Goal: Check status: Check status

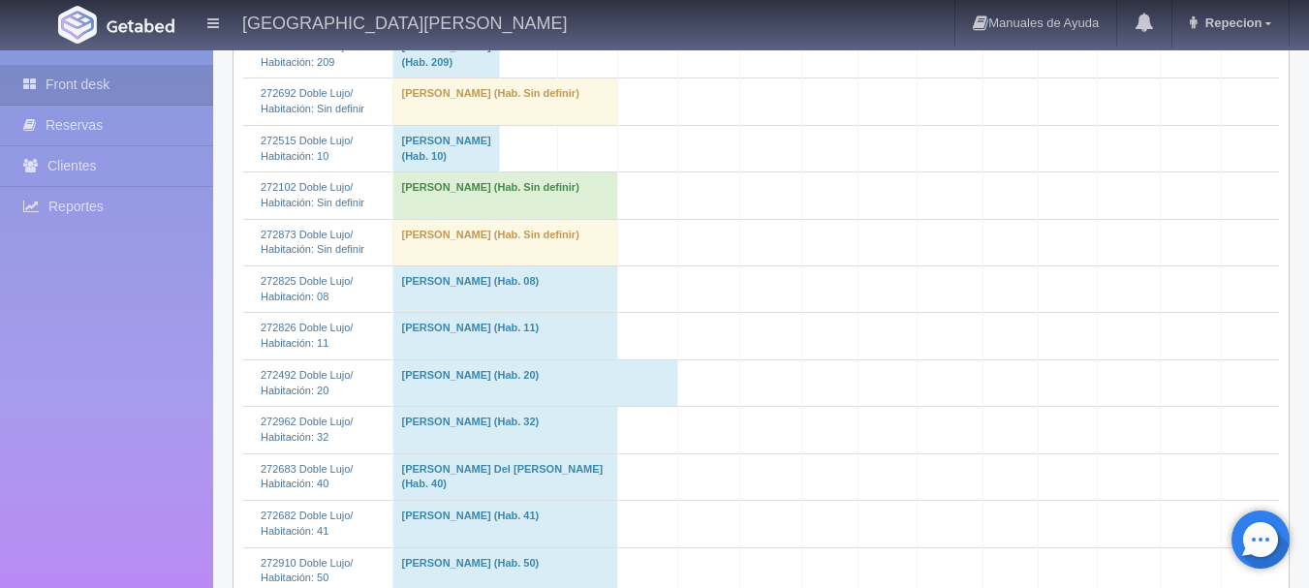
scroll to position [581, 0]
click at [534, 219] on td "[PERSON_NAME] (Hab. Sin definir)" at bounding box center [505, 195] width 225 height 46
click at [579, 219] on td "[PERSON_NAME] (Hab. Sin definir)" at bounding box center [505, 195] width 225 height 46
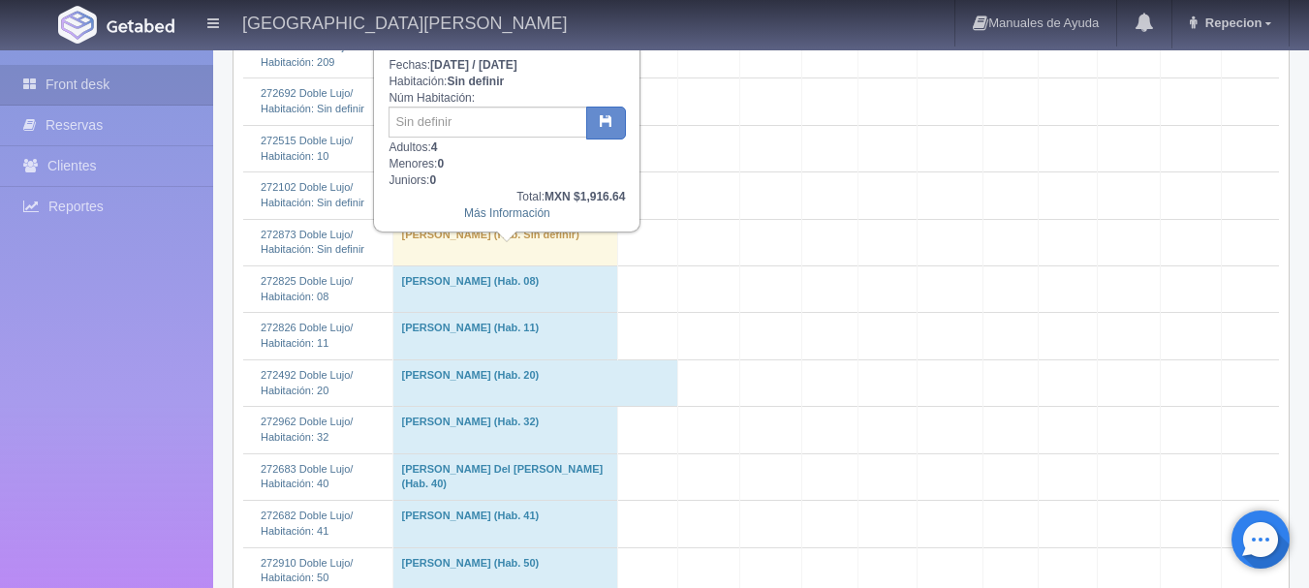
click at [579, 219] on td "[PERSON_NAME] (Hab. Sin definir)" at bounding box center [505, 195] width 225 height 46
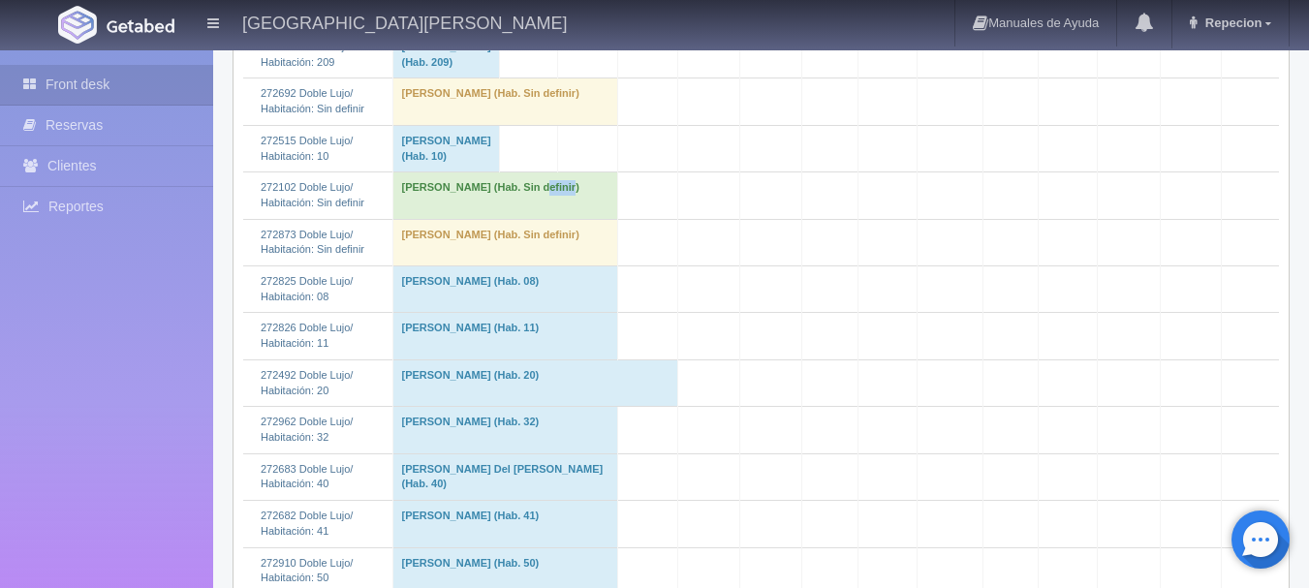
click at [582, 219] on td "[PERSON_NAME] (Hab. Sin definir)" at bounding box center [505, 195] width 225 height 46
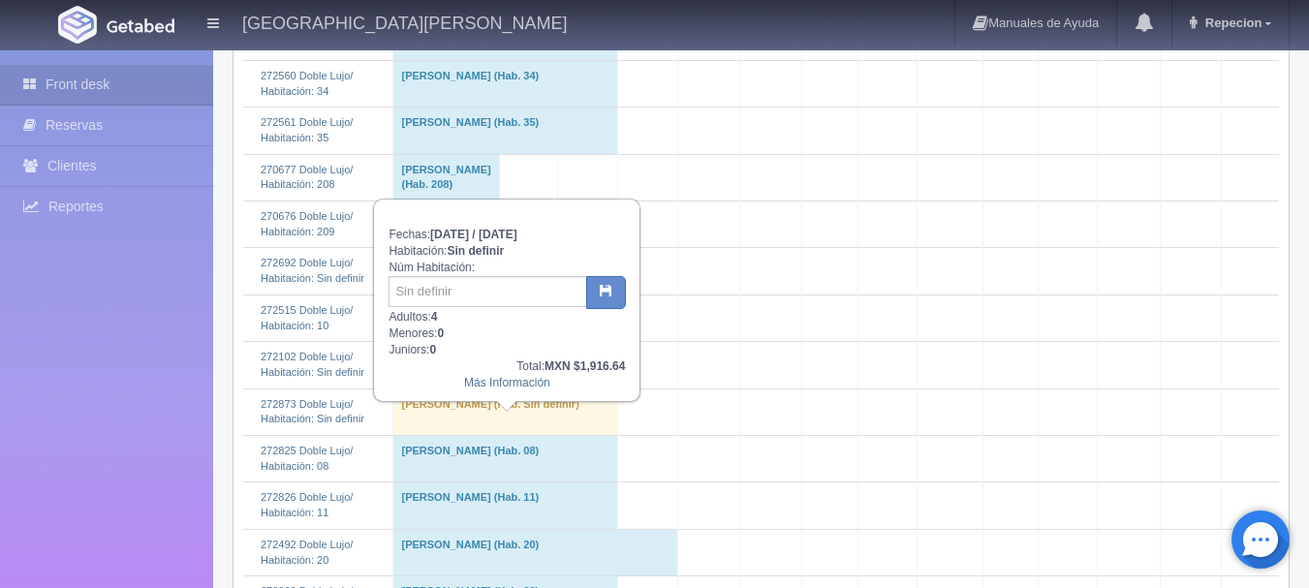
scroll to position [387, 0]
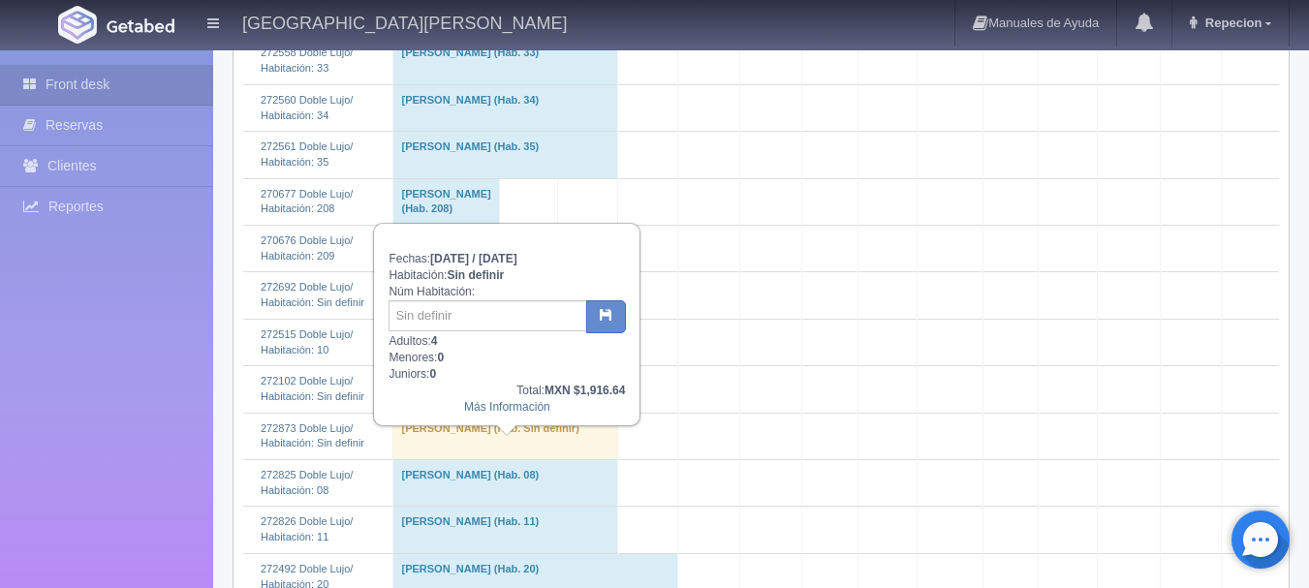
click at [569, 413] on td "[PERSON_NAME] (Hab. Sin definir)" at bounding box center [505, 389] width 225 height 46
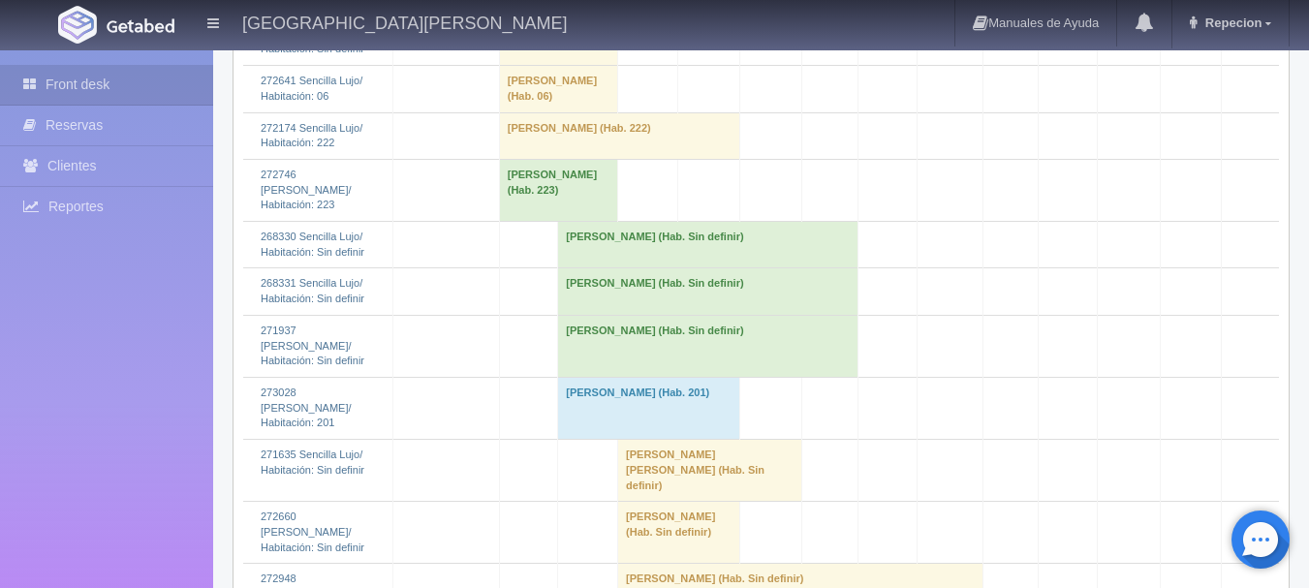
scroll to position [3584, 0]
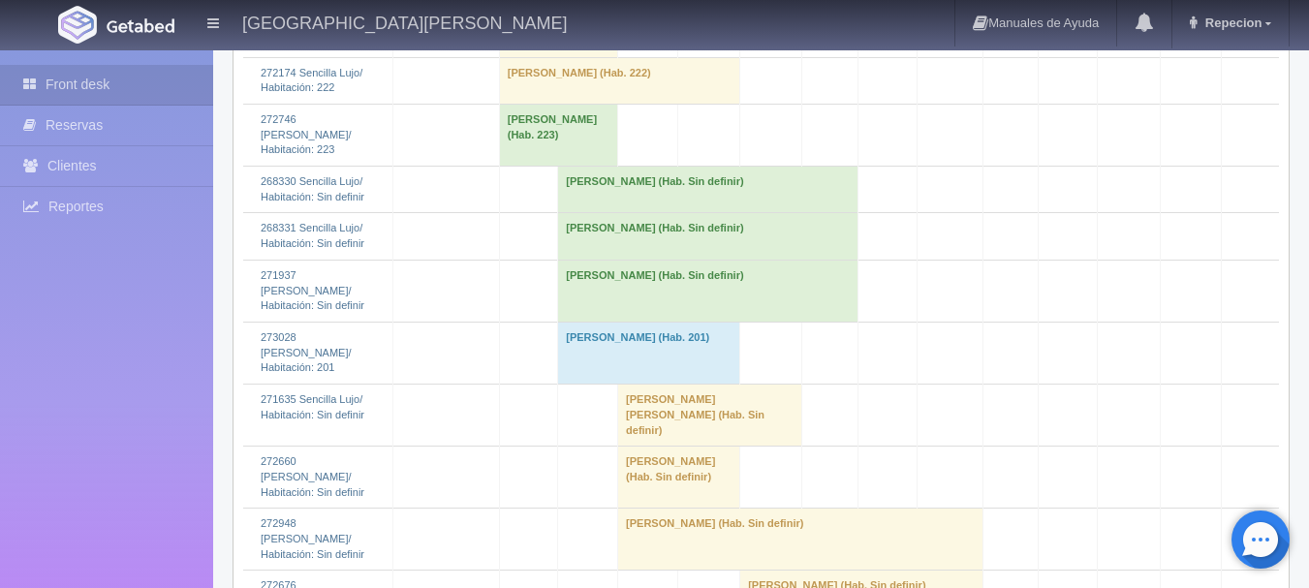
click at [597, 213] on td "[PERSON_NAME] (Hab. Sin definir)" at bounding box center [708, 190] width 300 height 46
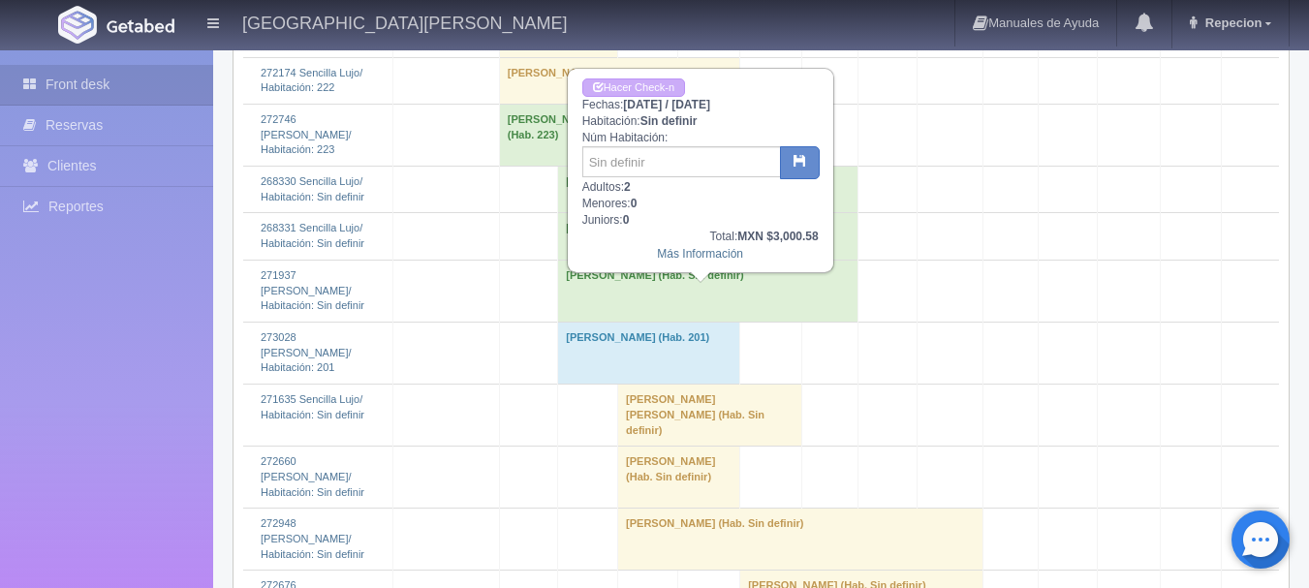
click at [597, 213] on td "[PERSON_NAME] (Hab. Sin definir)" at bounding box center [708, 190] width 300 height 46
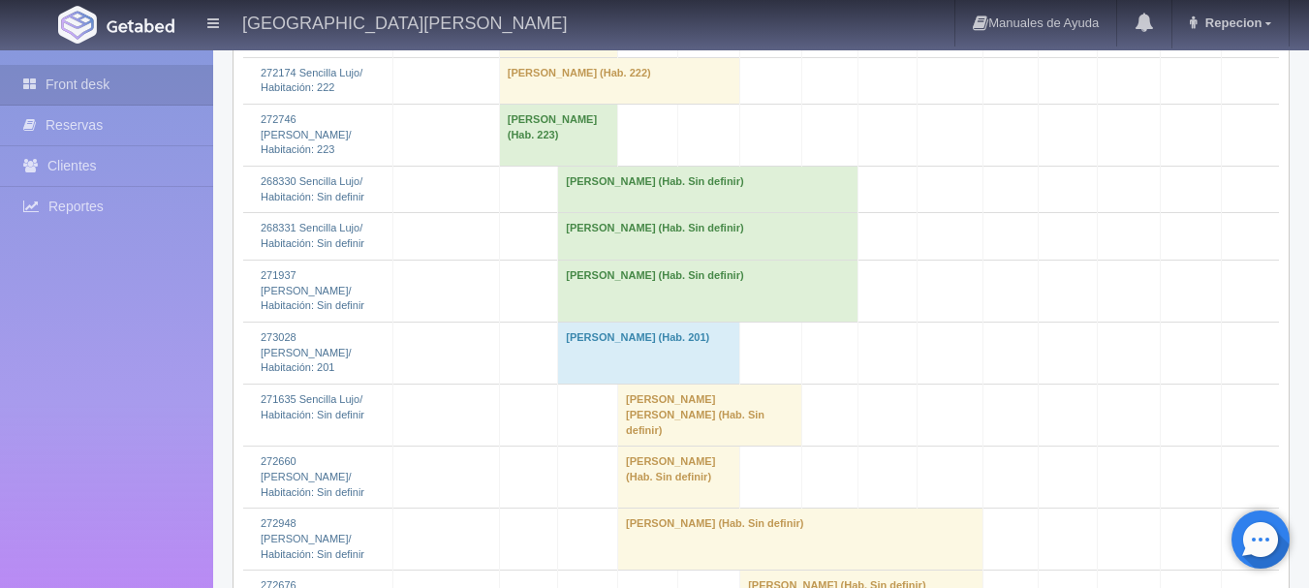
click at [599, 260] on td "[PERSON_NAME] (Hab. Sin definir)" at bounding box center [708, 236] width 300 height 46
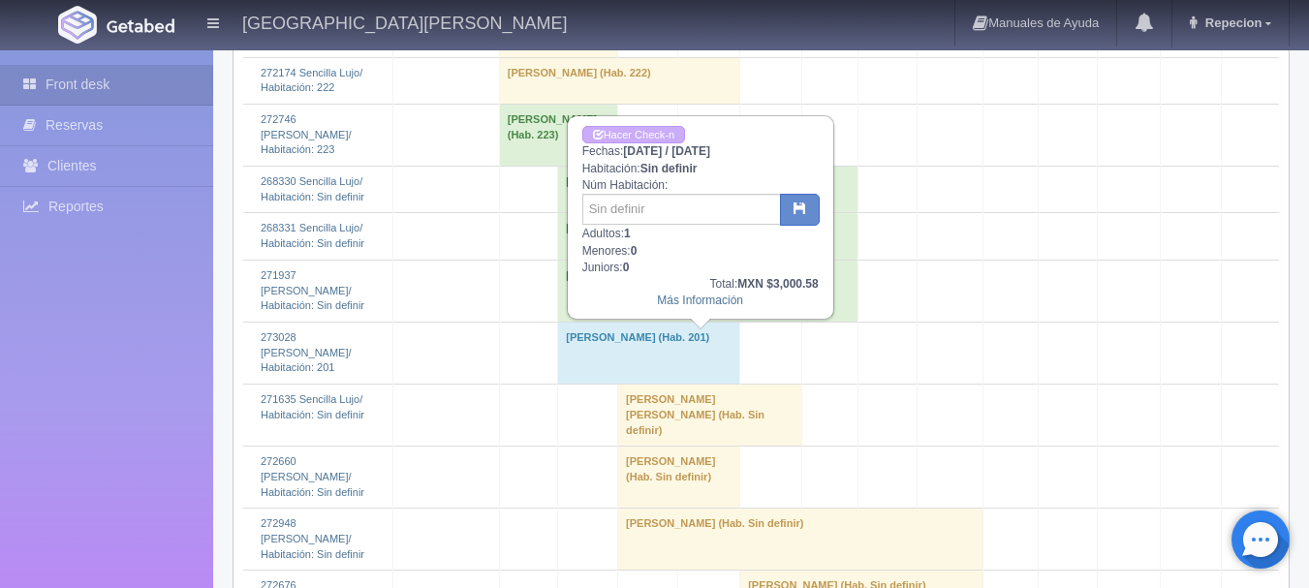
click at [599, 260] on td "[PERSON_NAME] (Hab. Sin definir)" at bounding box center [708, 236] width 300 height 46
click at [641, 260] on td "[PERSON_NAME] (Hab. Sin definir)" at bounding box center [708, 236] width 300 height 46
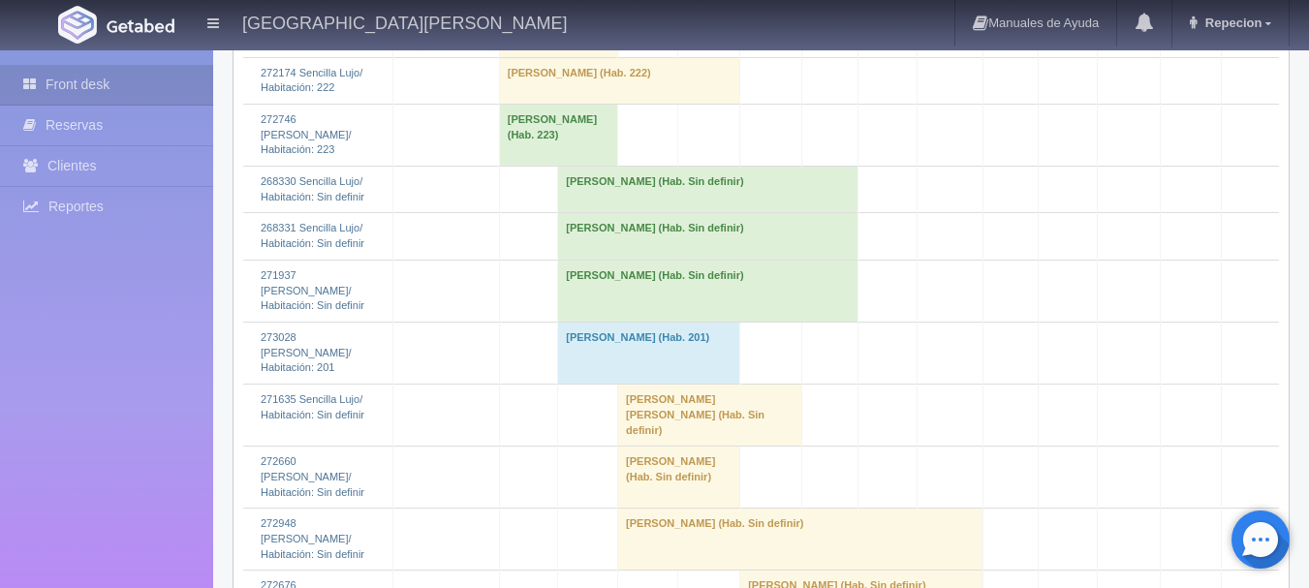
click at [628, 322] on td "[PERSON_NAME] (Hab. Sin definir)" at bounding box center [708, 291] width 300 height 62
click at [677, 322] on td "[PERSON_NAME] (Hab. Sin definir)" at bounding box center [708, 291] width 300 height 62
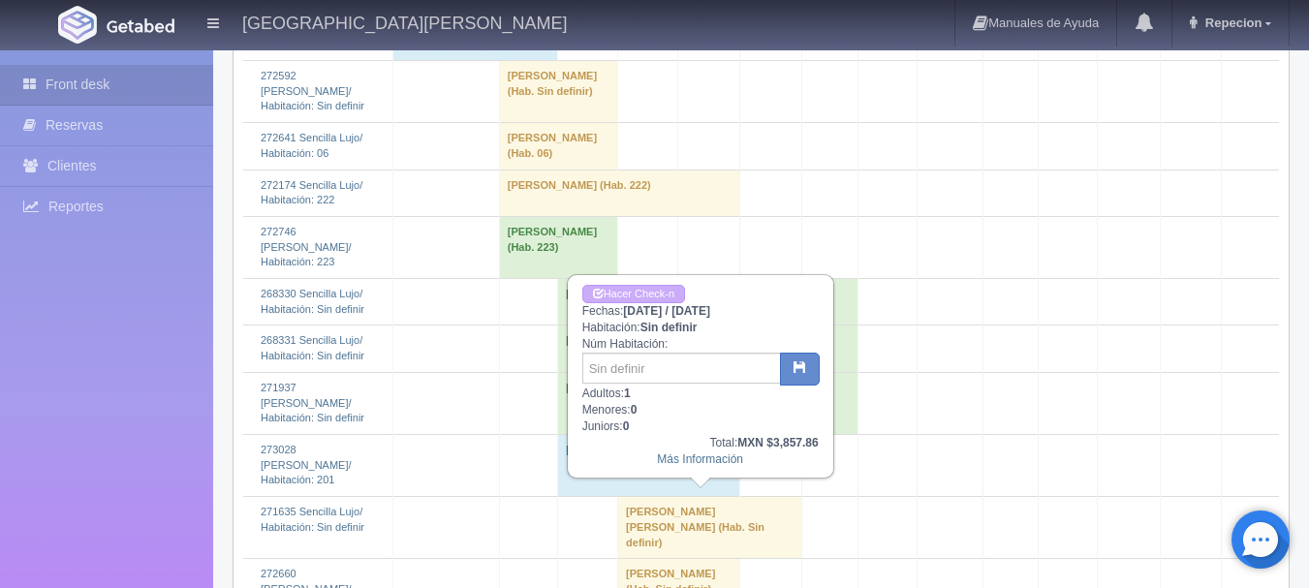
scroll to position [3487, 0]
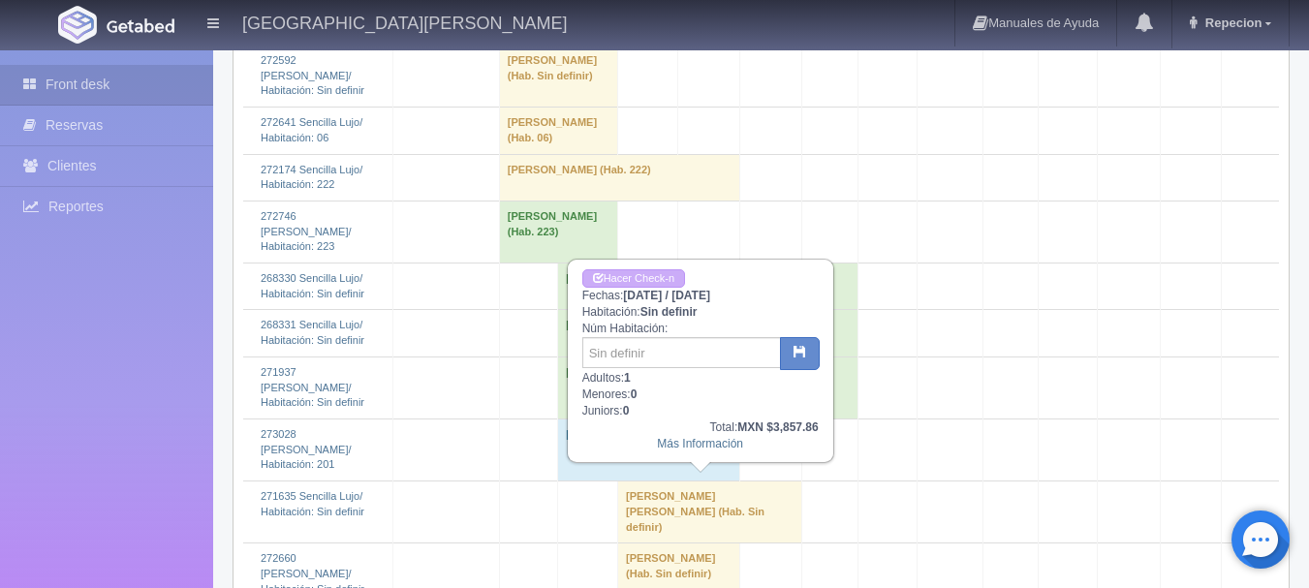
click at [699, 418] on td "[PERSON_NAME] (Hab. Sin definir)" at bounding box center [708, 387] width 300 height 62
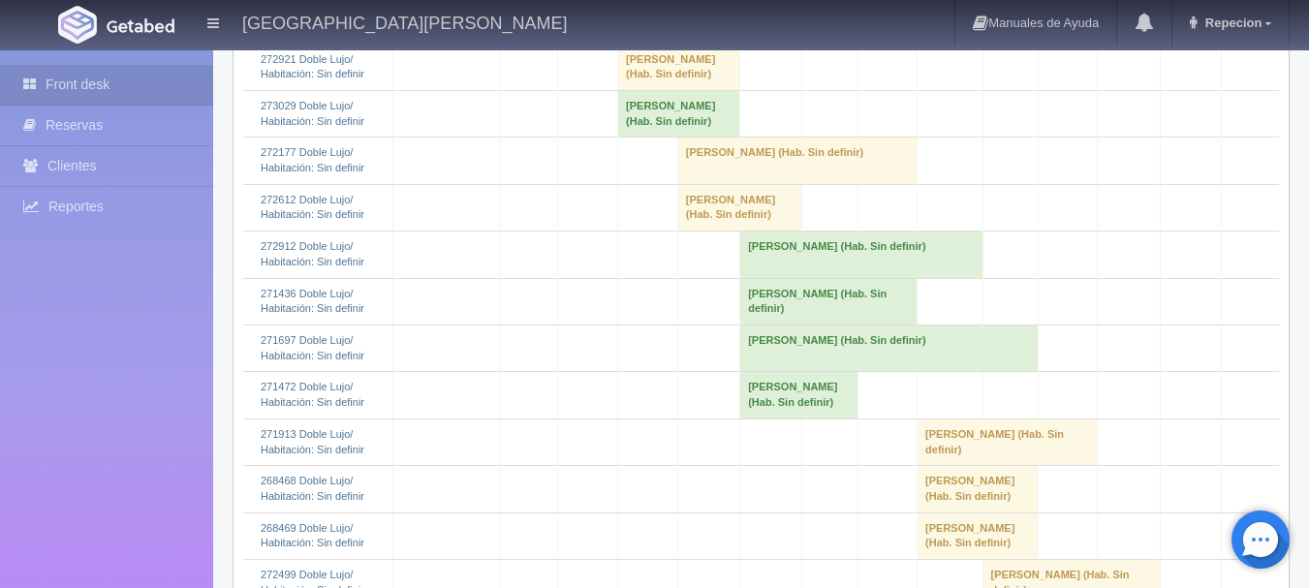
scroll to position [1453, 0]
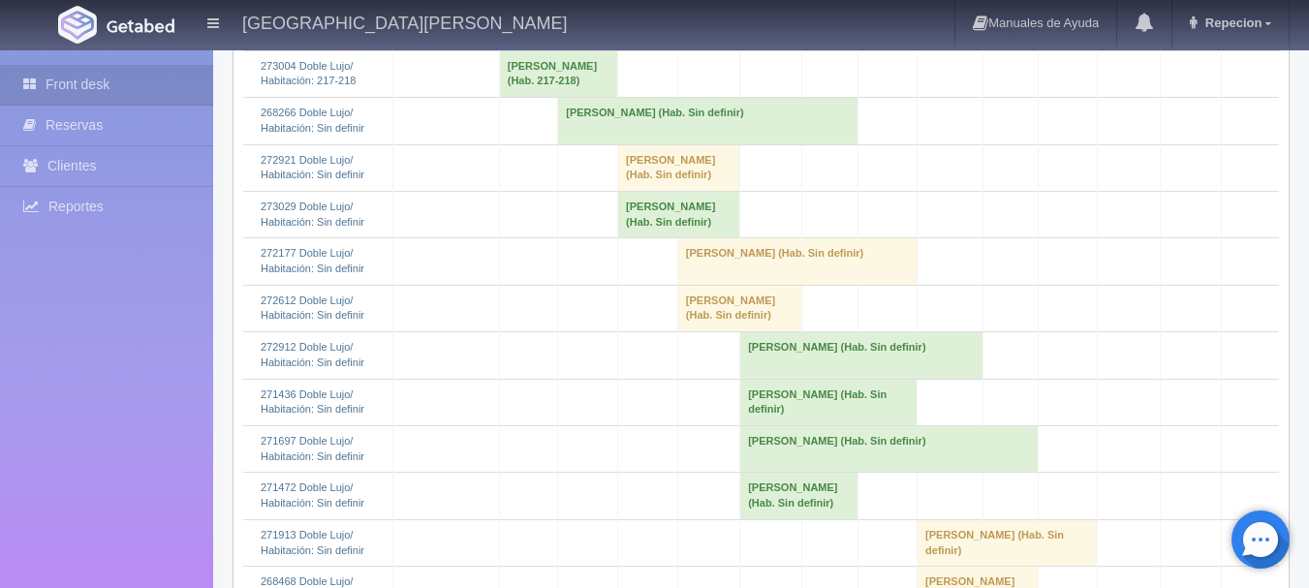
click at [605, 144] on td "[PERSON_NAME] (Hab. Sin definir)" at bounding box center [708, 121] width 300 height 46
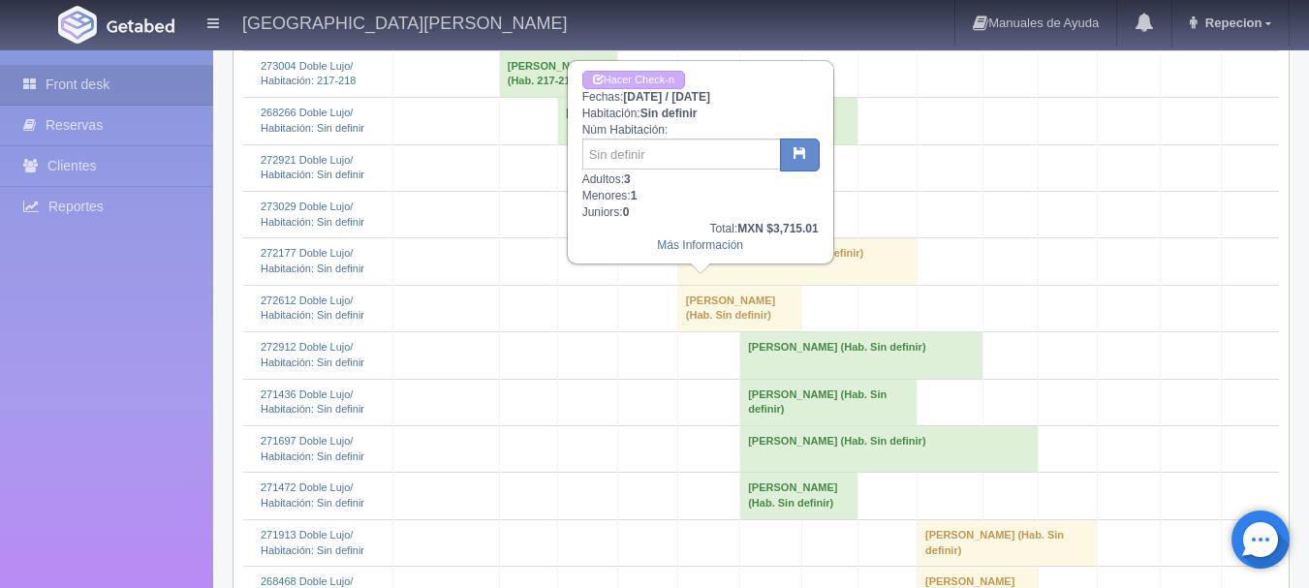
click at [605, 144] on td "[PERSON_NAME] (Hab. Sin definir)" at bounding box center [708, 121] width 300 height 46
click at [773, 144] on td "[PERSON_NAME] (Hab. Sin definir)" at bounding box center [708, 121] width 300 height 46
